Goal: Entertainment & Leisure: Consume media (video, audio)

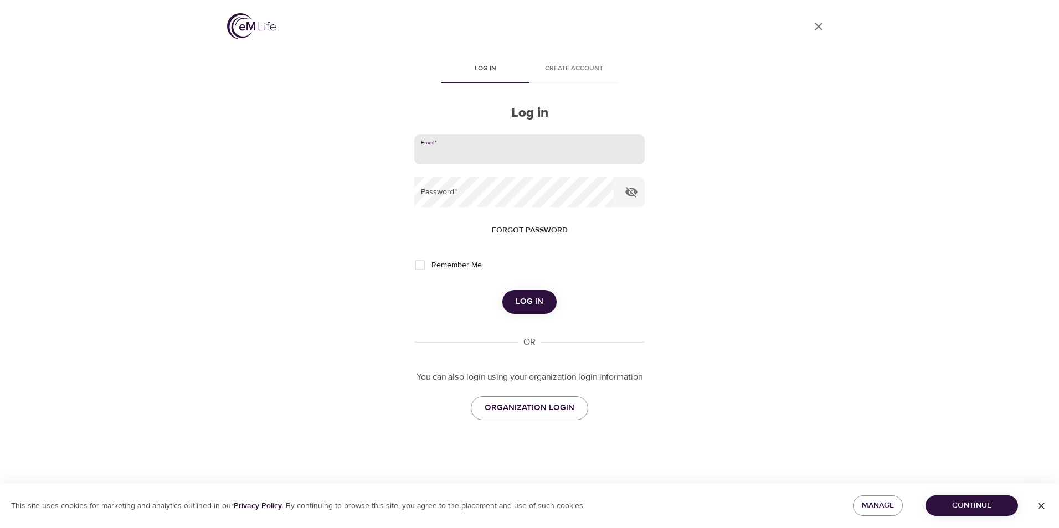
click at [455, 149] on input "email" at bounding box center [529, 150] width 230 height 30
type input "[EMAIL_ADDRESS][DOMAIN_NAME]"
click at [502, 290] on button "Log in" at bounding box center [529, 301] width 54 height 23
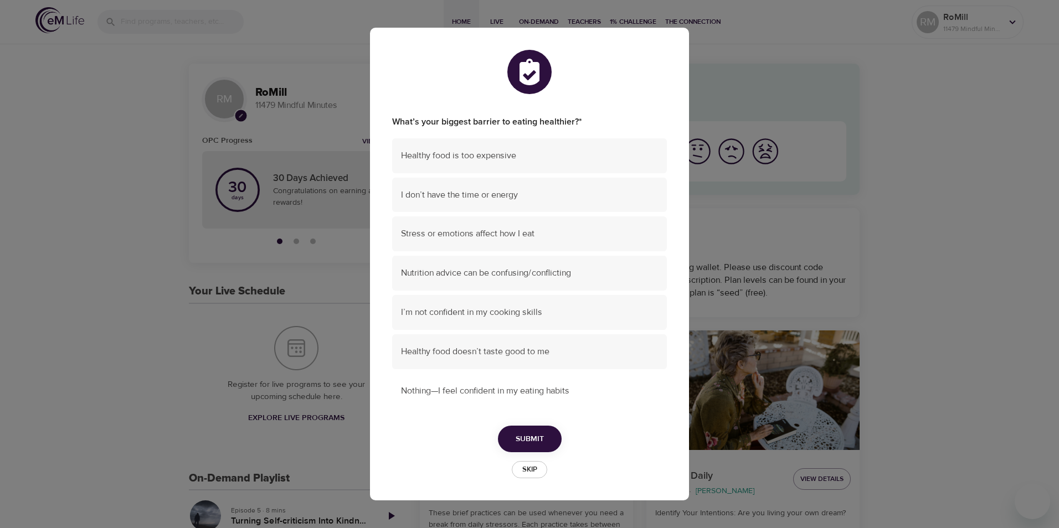
click at [504, 393] on span "Nothing—I feel confident in my eating habits" at bounding box center [529, 391] width 257 height 13
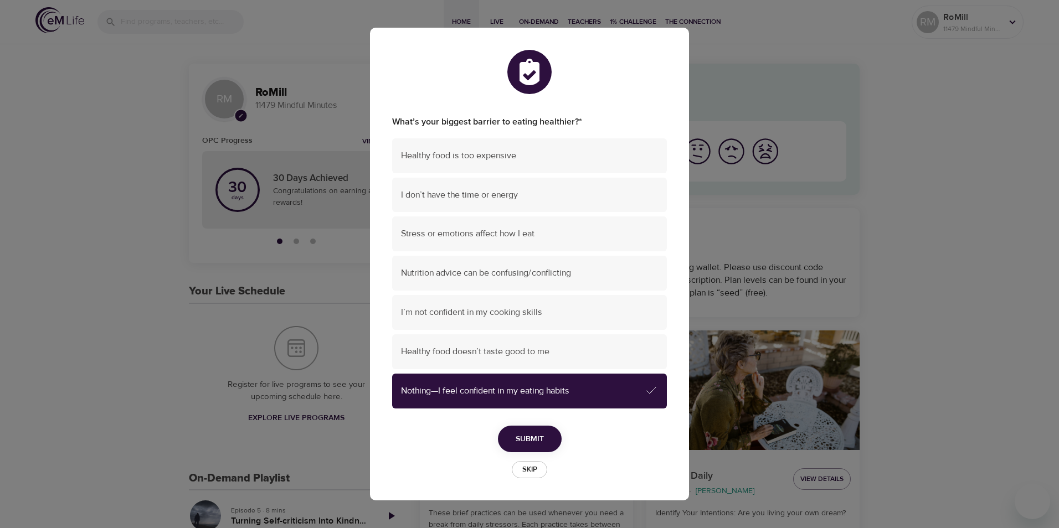
click at [520, 436] on span "Submit" at bounding box center [530, 440] width 28 height 14
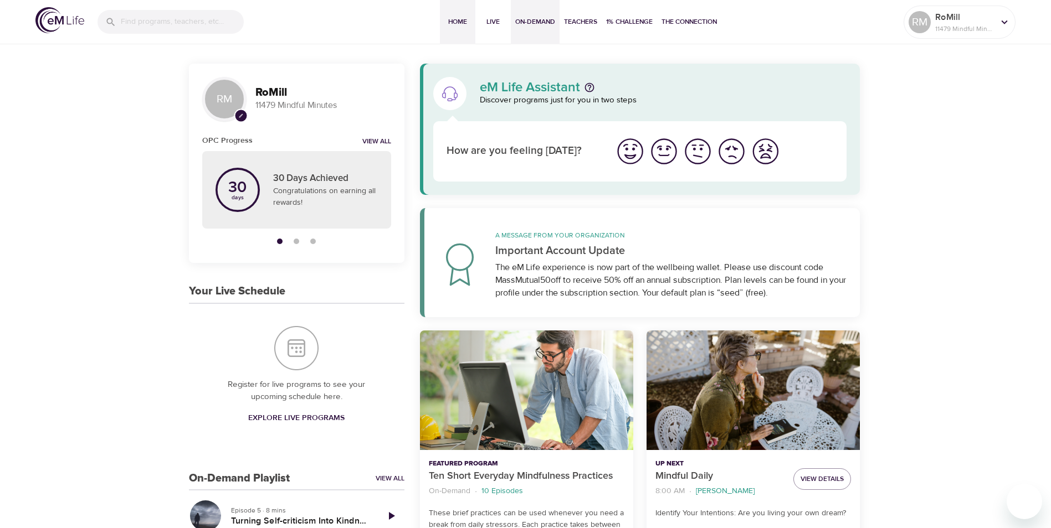
click at [539, 23] on span "On-Demand" at bounding box center [535, 22] width 40 height 12
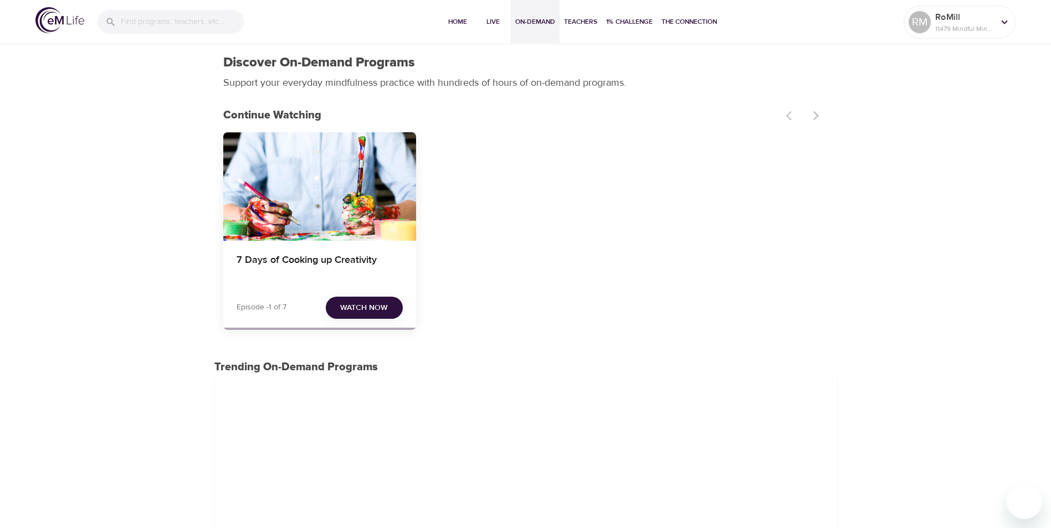
click at [355, 305] on span "Watch Now" at bounding box center [364, 308] width 48 height 14
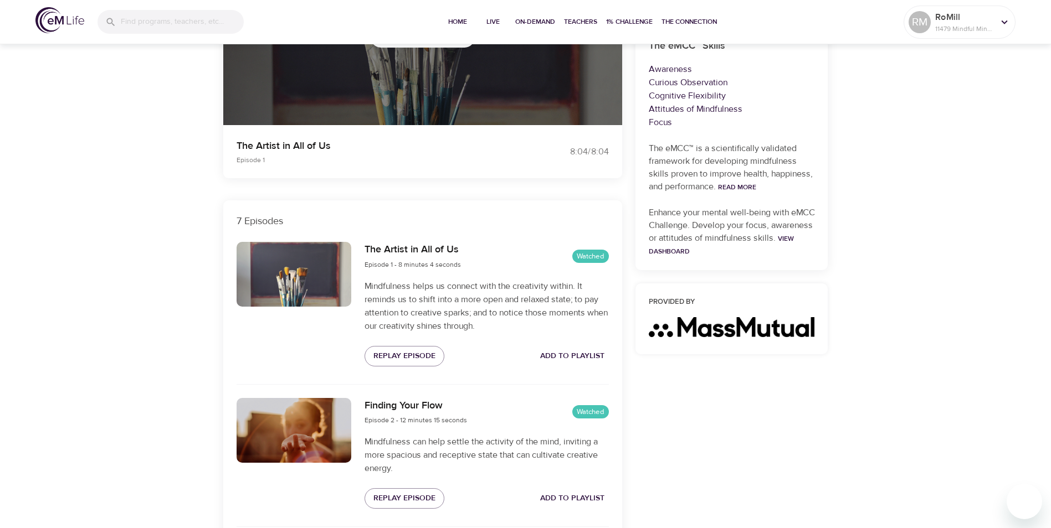
scroll to position [388, 0]
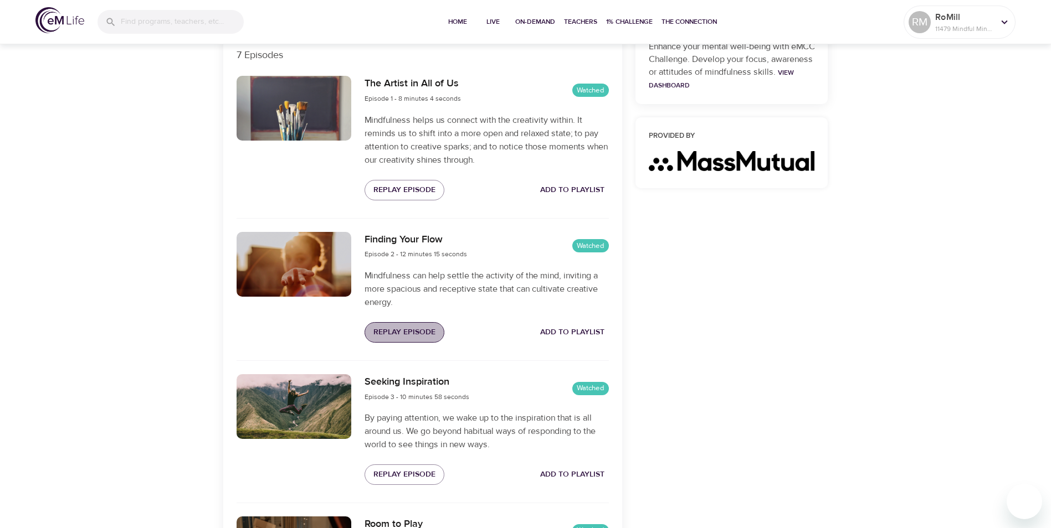
click at [400, 330] on span "Replay Episode" at bounding box center [404, 333] width 62 height 14
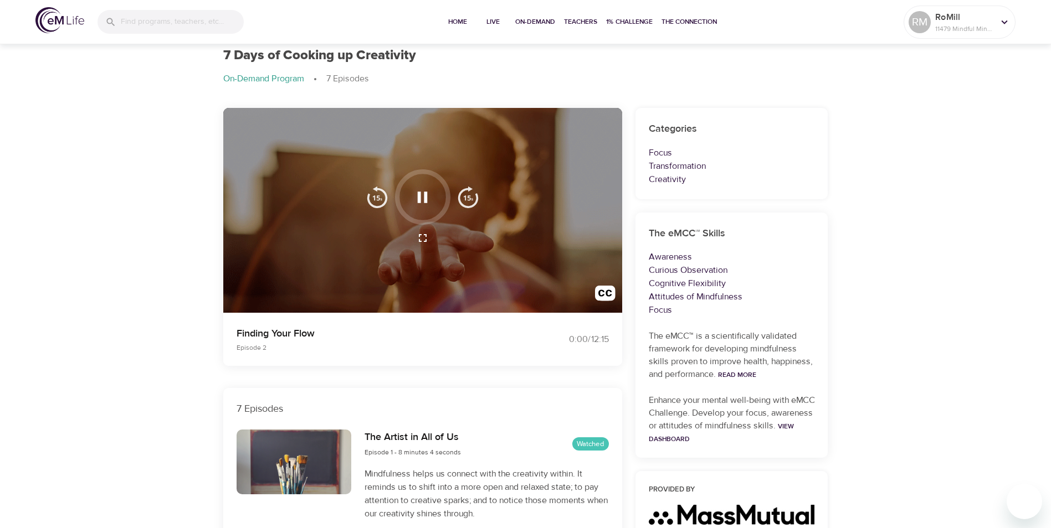
scroll to position [0, 0]
